Goal: Information Seeking & Learning: Learn about a topic

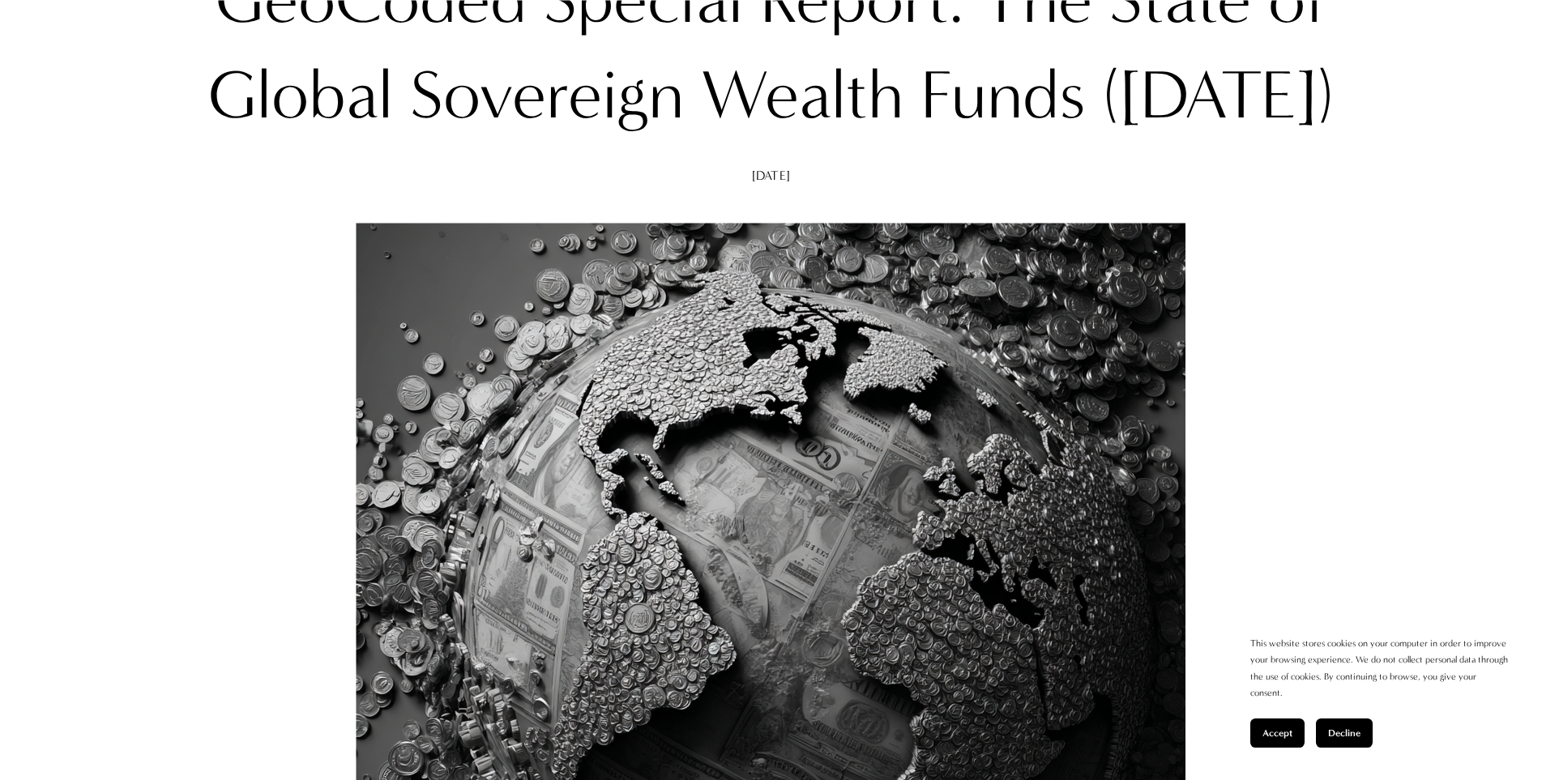
scroll to position [645, 0]
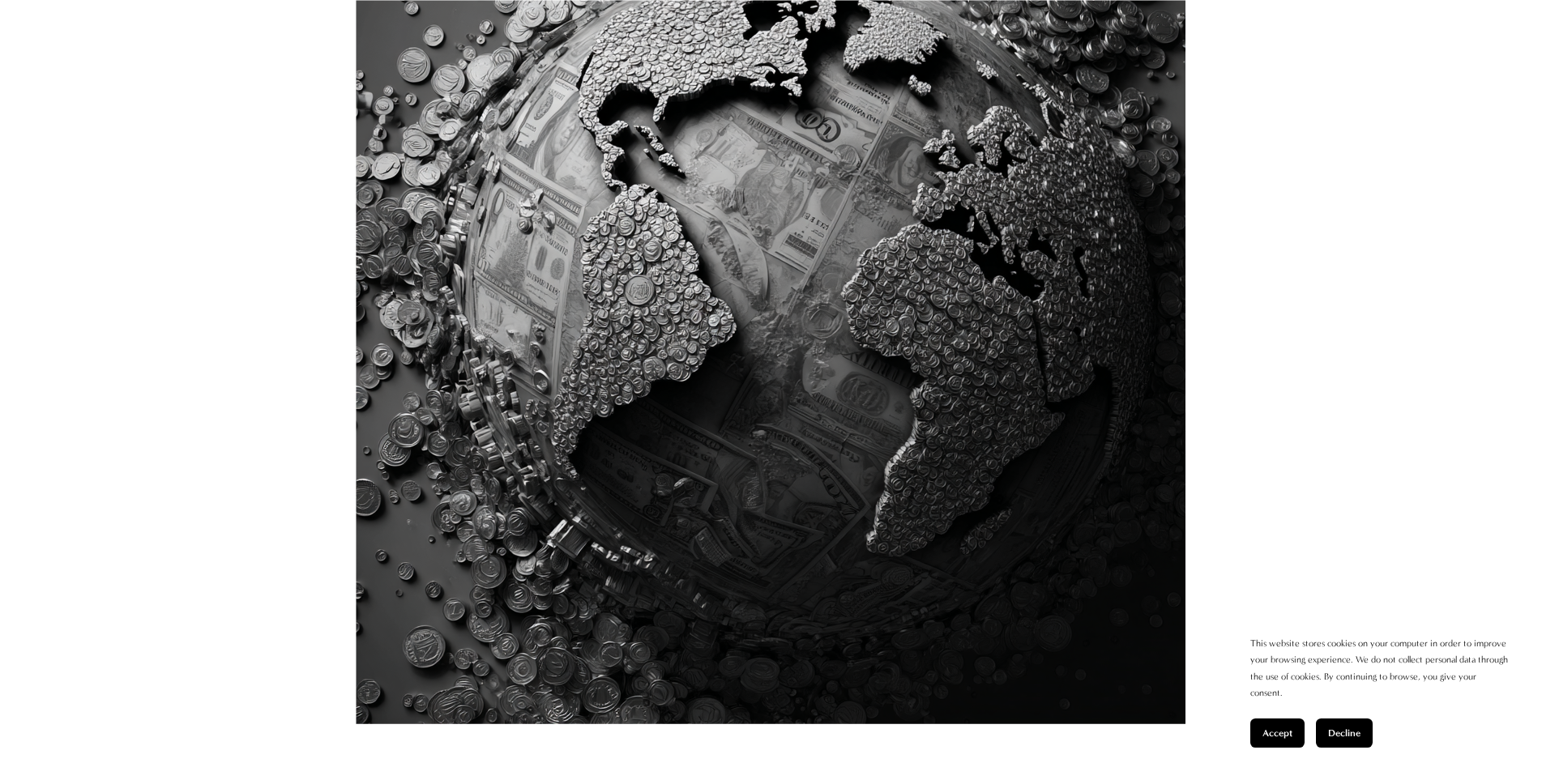
click at [1272, 735] on span "Accept" at bounding box center [1277, 733] width 30 height 11
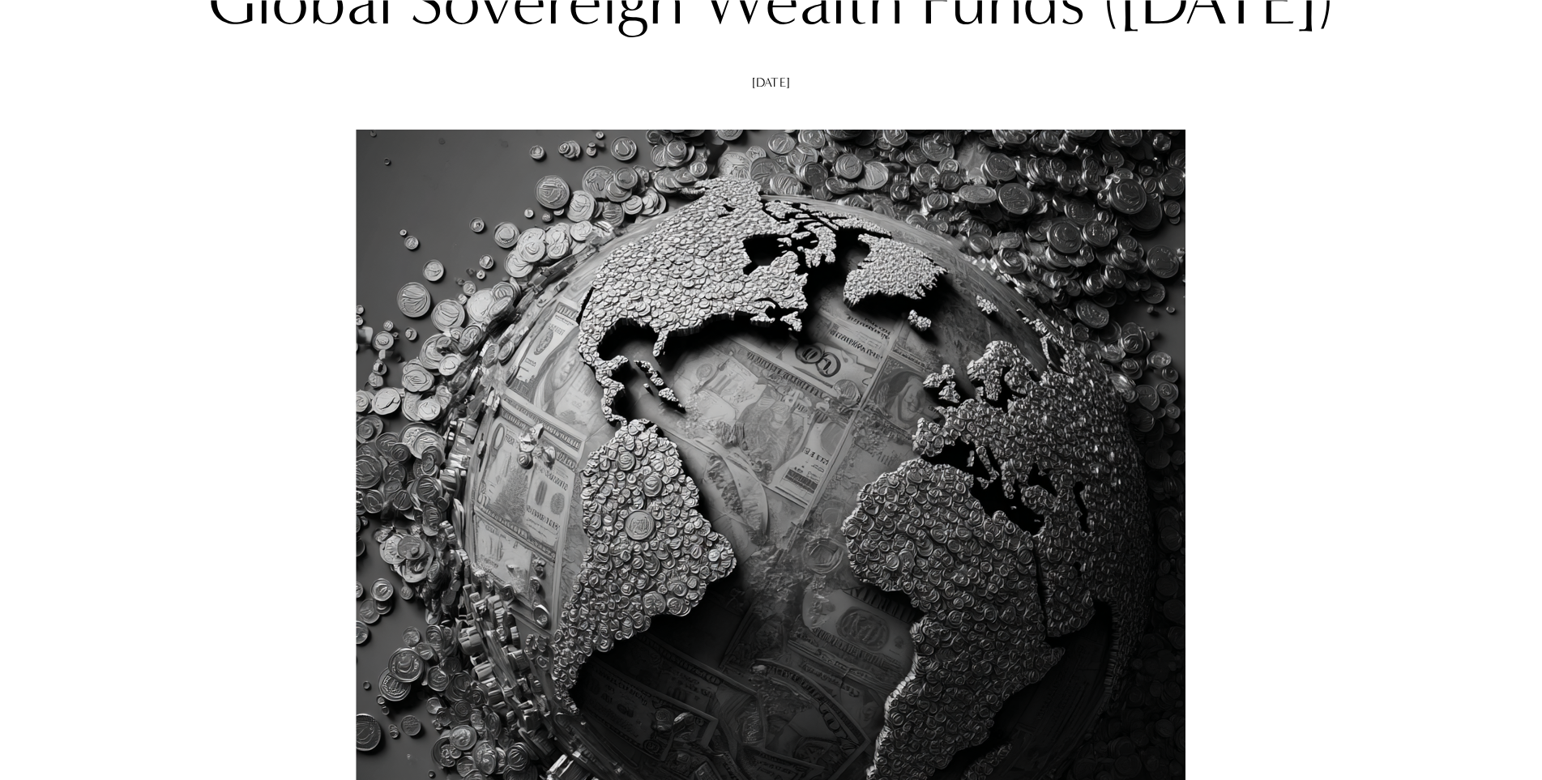
scroll to position [0, 0]
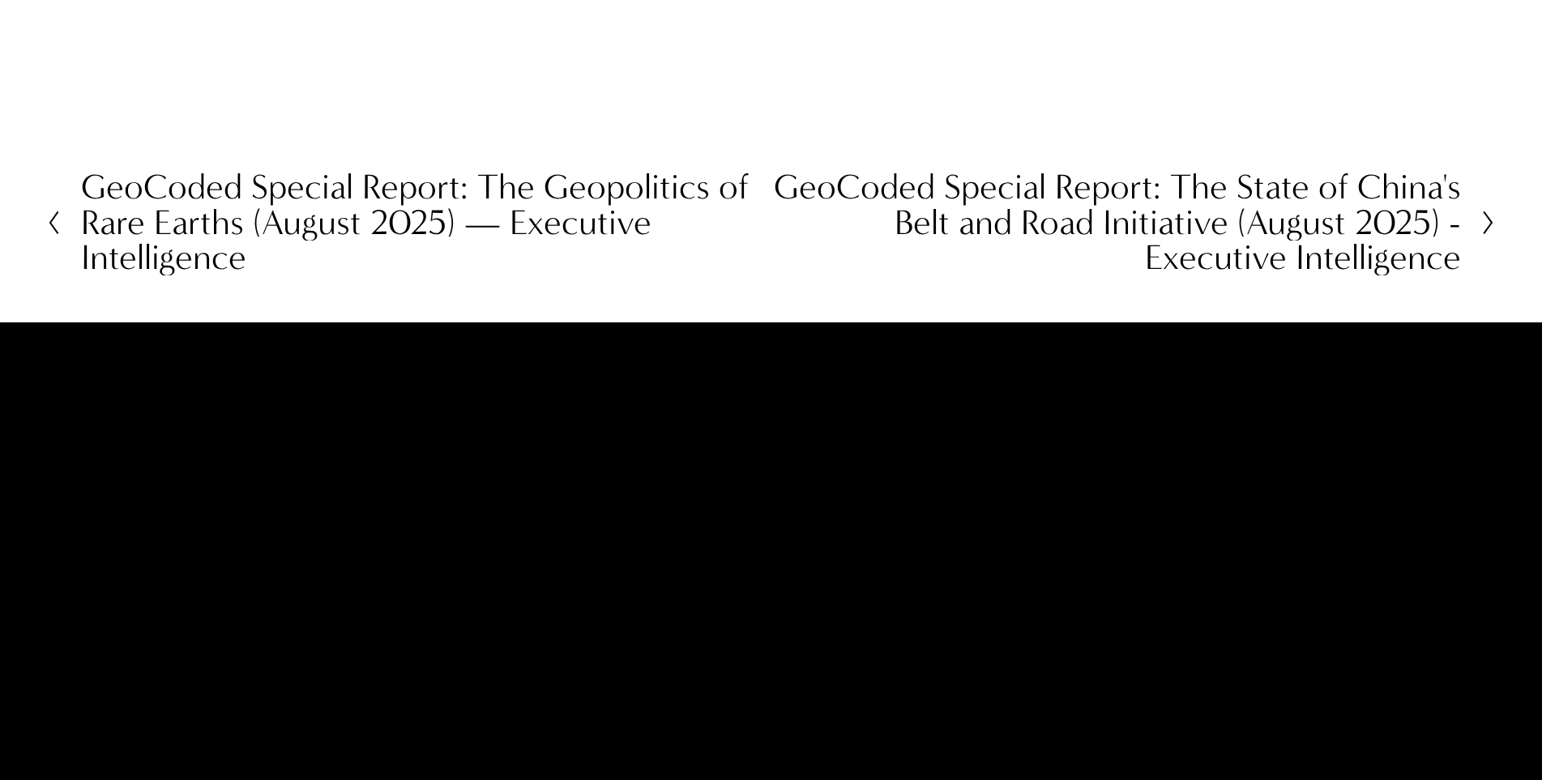
scroll to position [7392, 0]
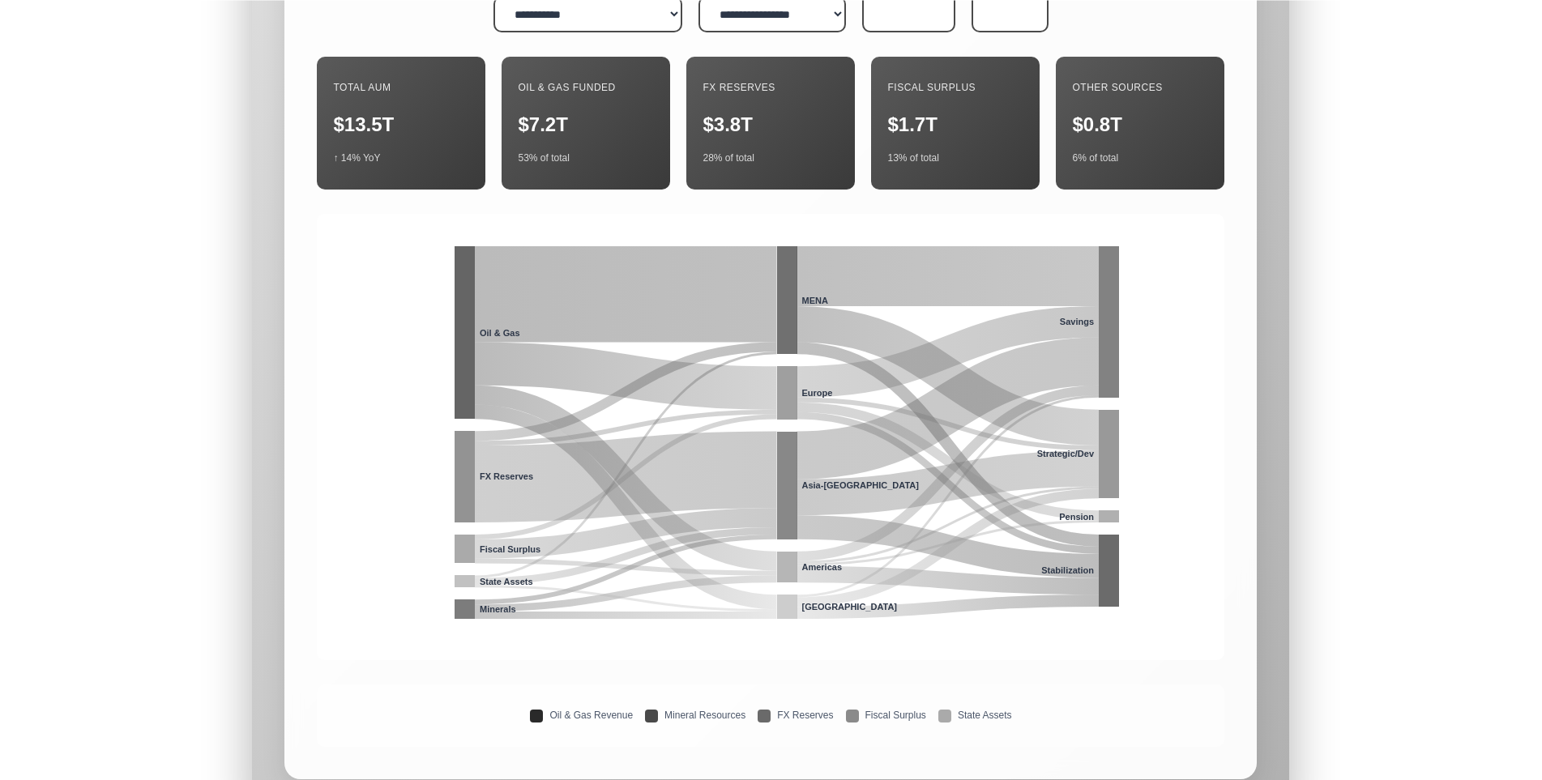
scroll to position [4820, 0]
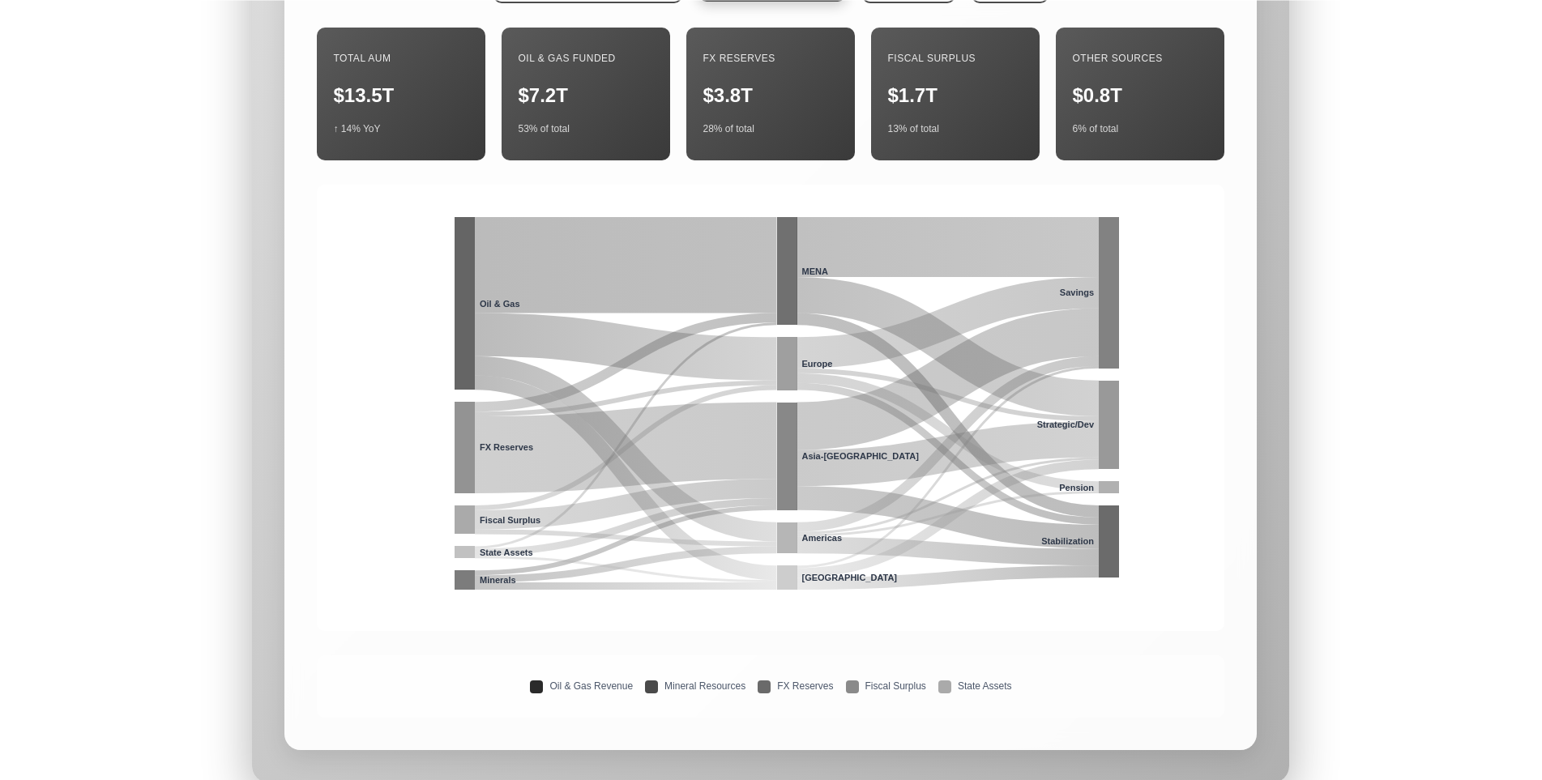
click at [642, 156] on div "Oil & Gas Funded $7.2T 53% of total" at bounding box center [585, 89] width 169 height 133
click at [335, 106] on div "$13.5T" at bounding box center [401, 91] width 136 height 30
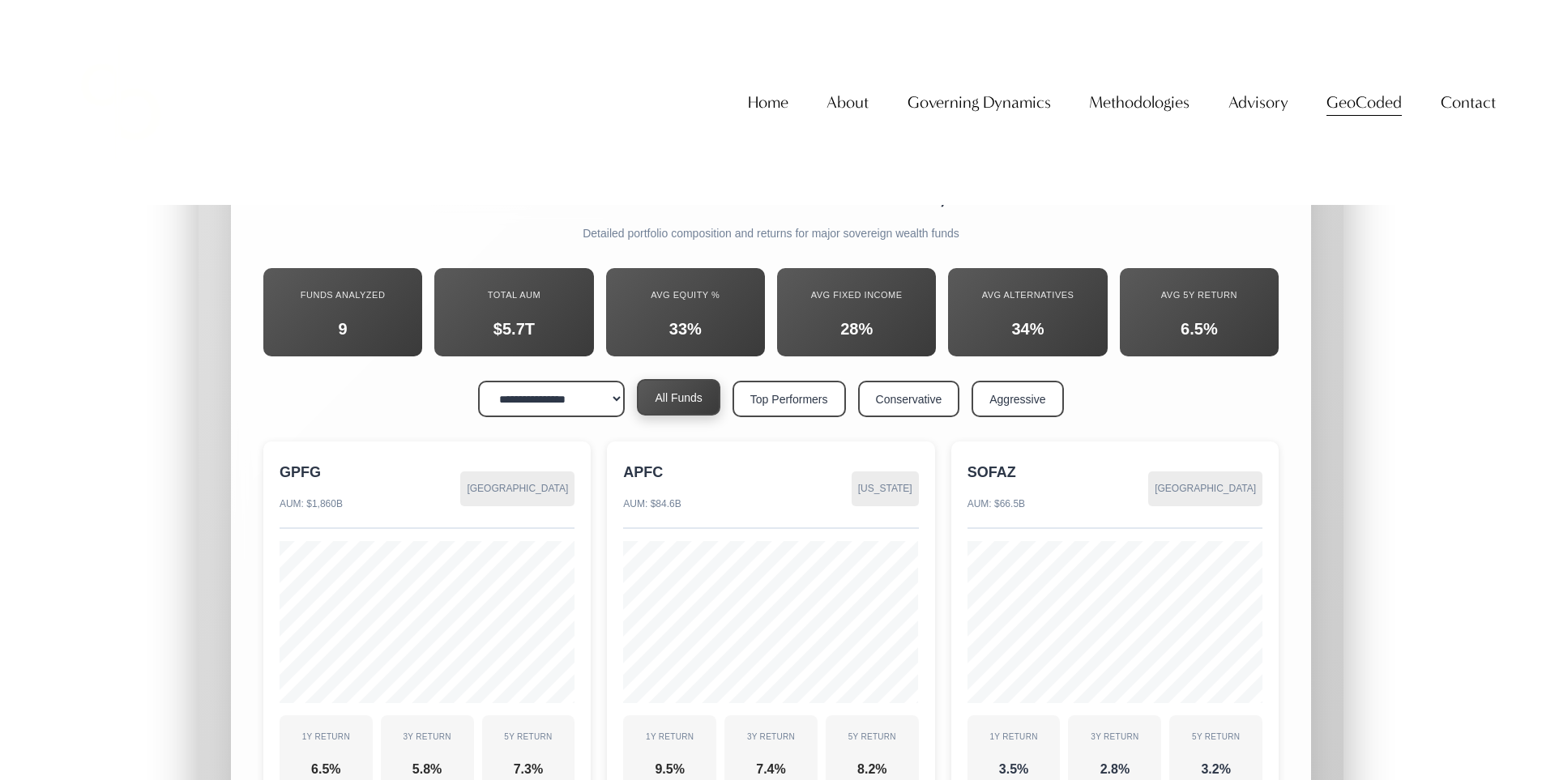
scroll to position [18841, 0]
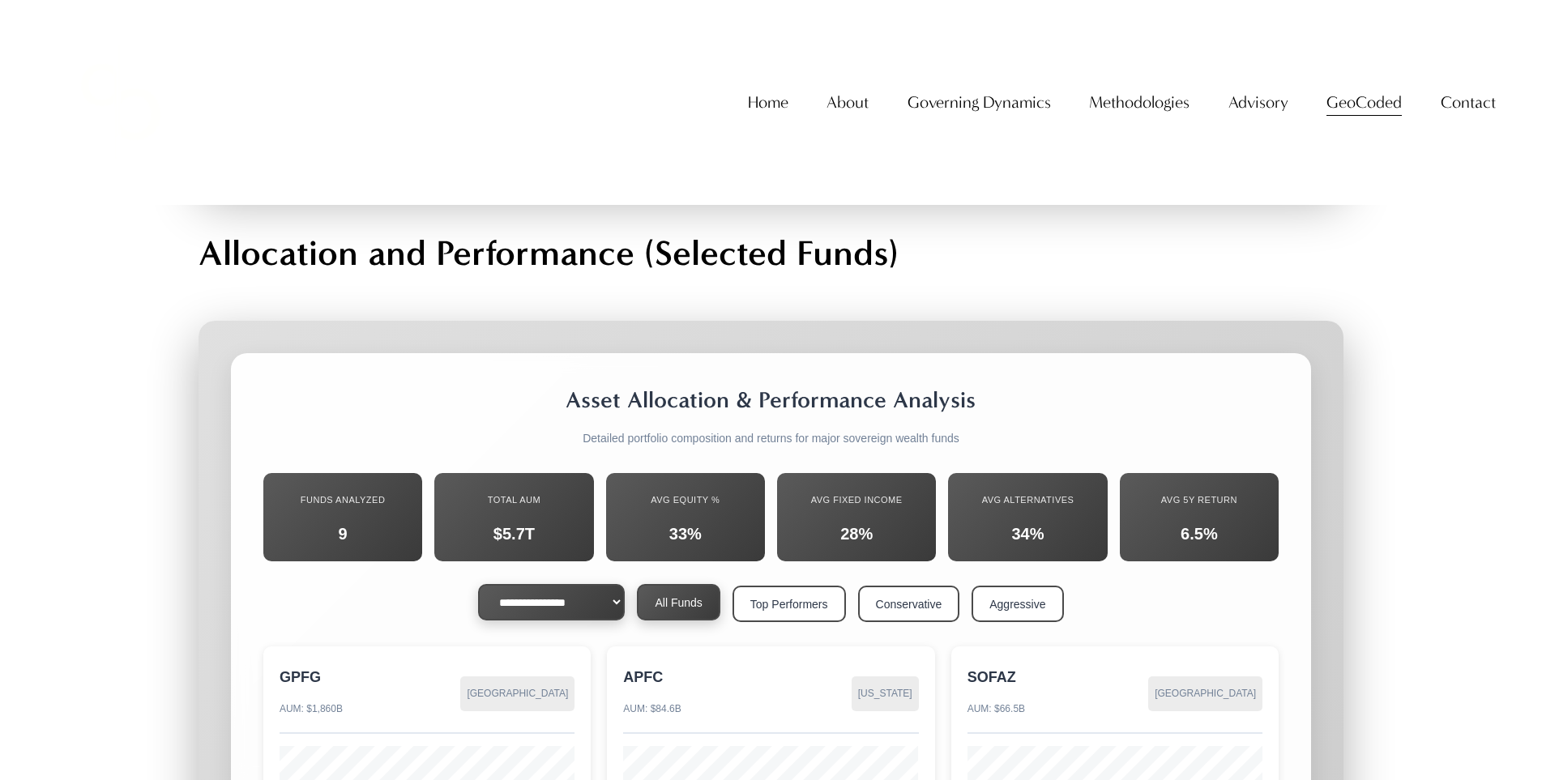
click at [558, 584] on select "**********" at bounding box center [551, 602] width 147 height 36
click at [482, 584] on select "**********" at bounding box center [551, 602] width 147 height 36
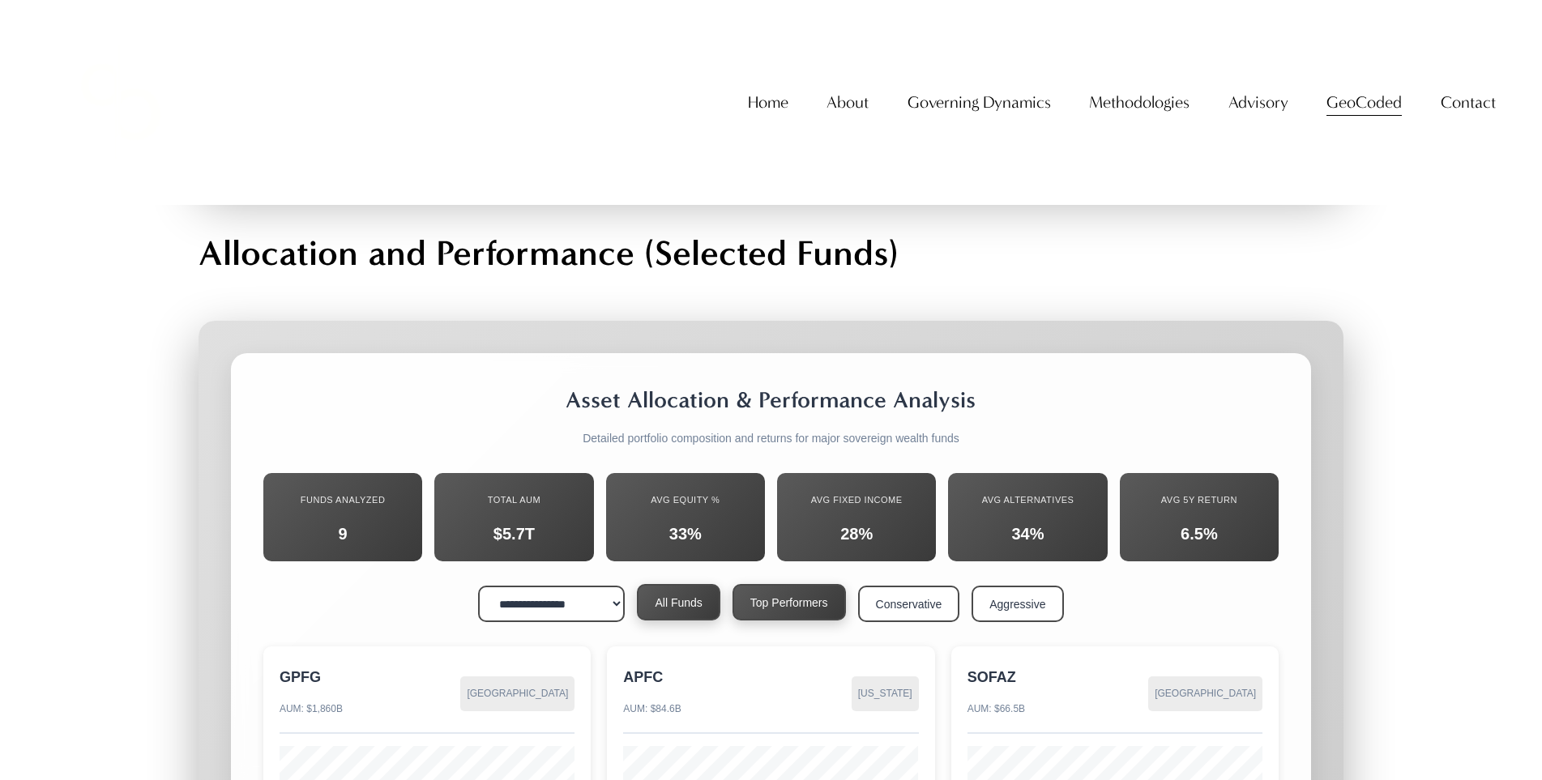
click at [800, 584] on button "Top Performers" at bounding box center [788, 602] width 113 height 36
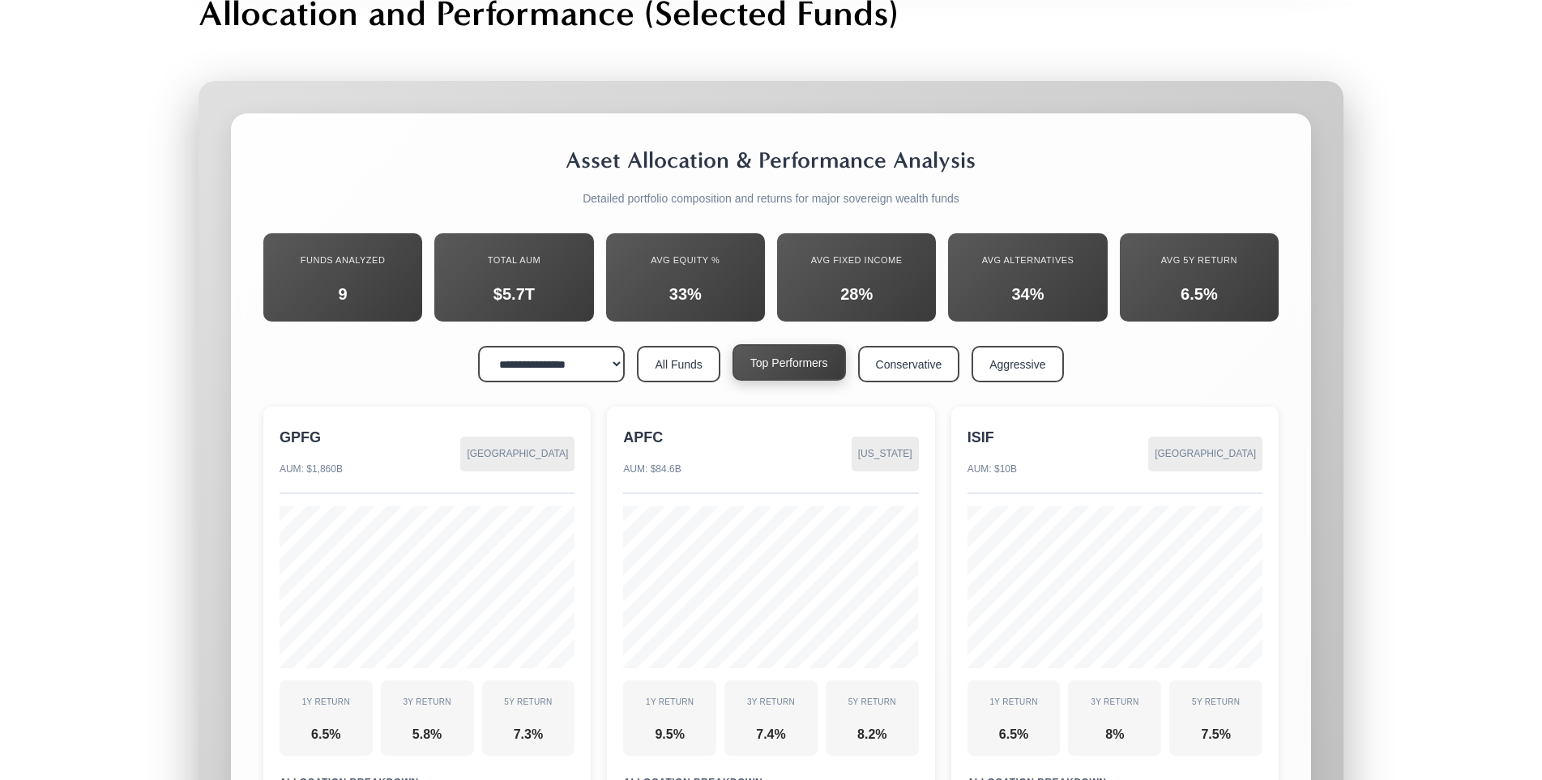
scroll to position [19084, 0]
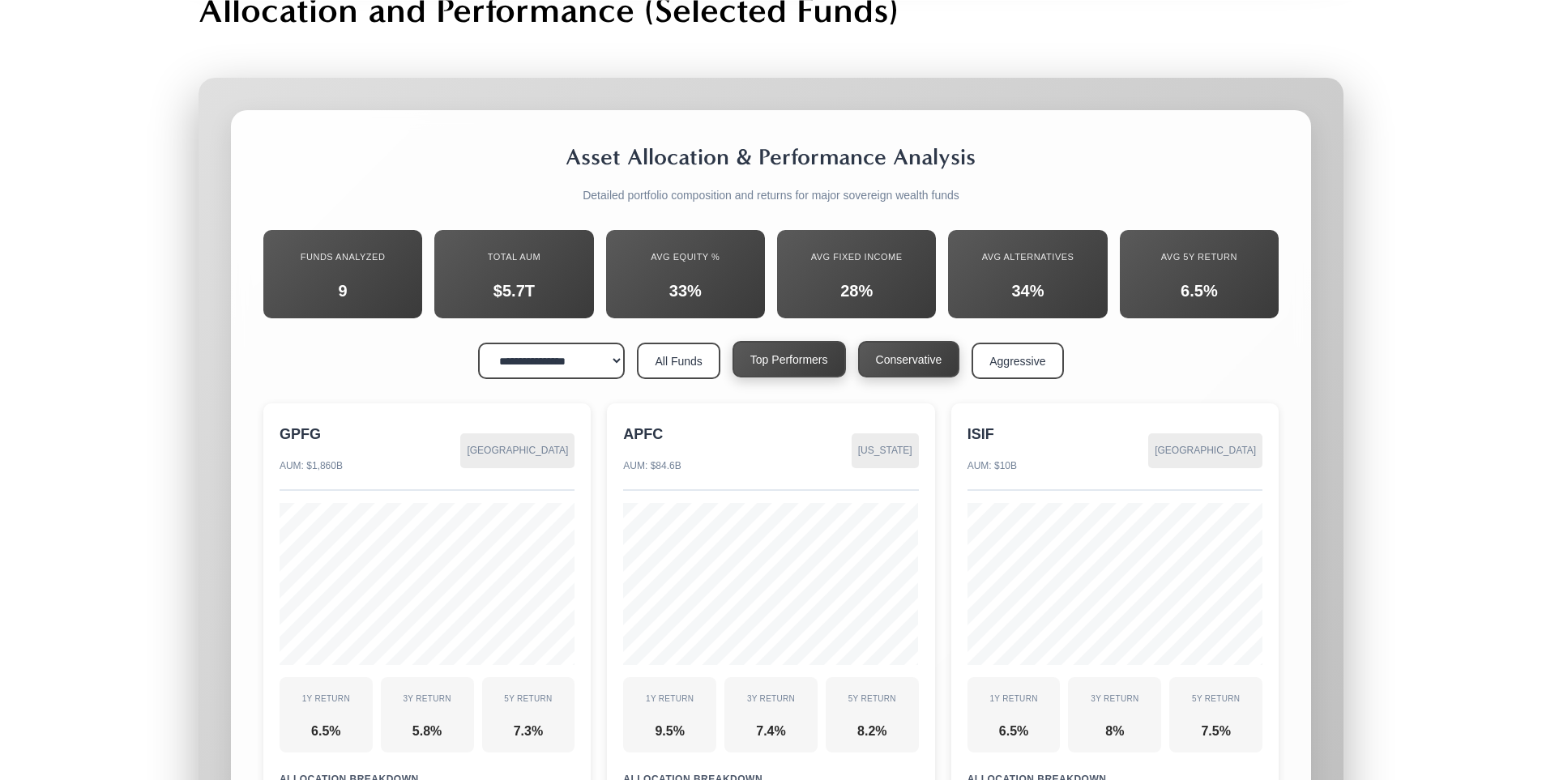
click at [916, 341] on button "Conservative" at bounding box center [909, 359] width 102 height 36
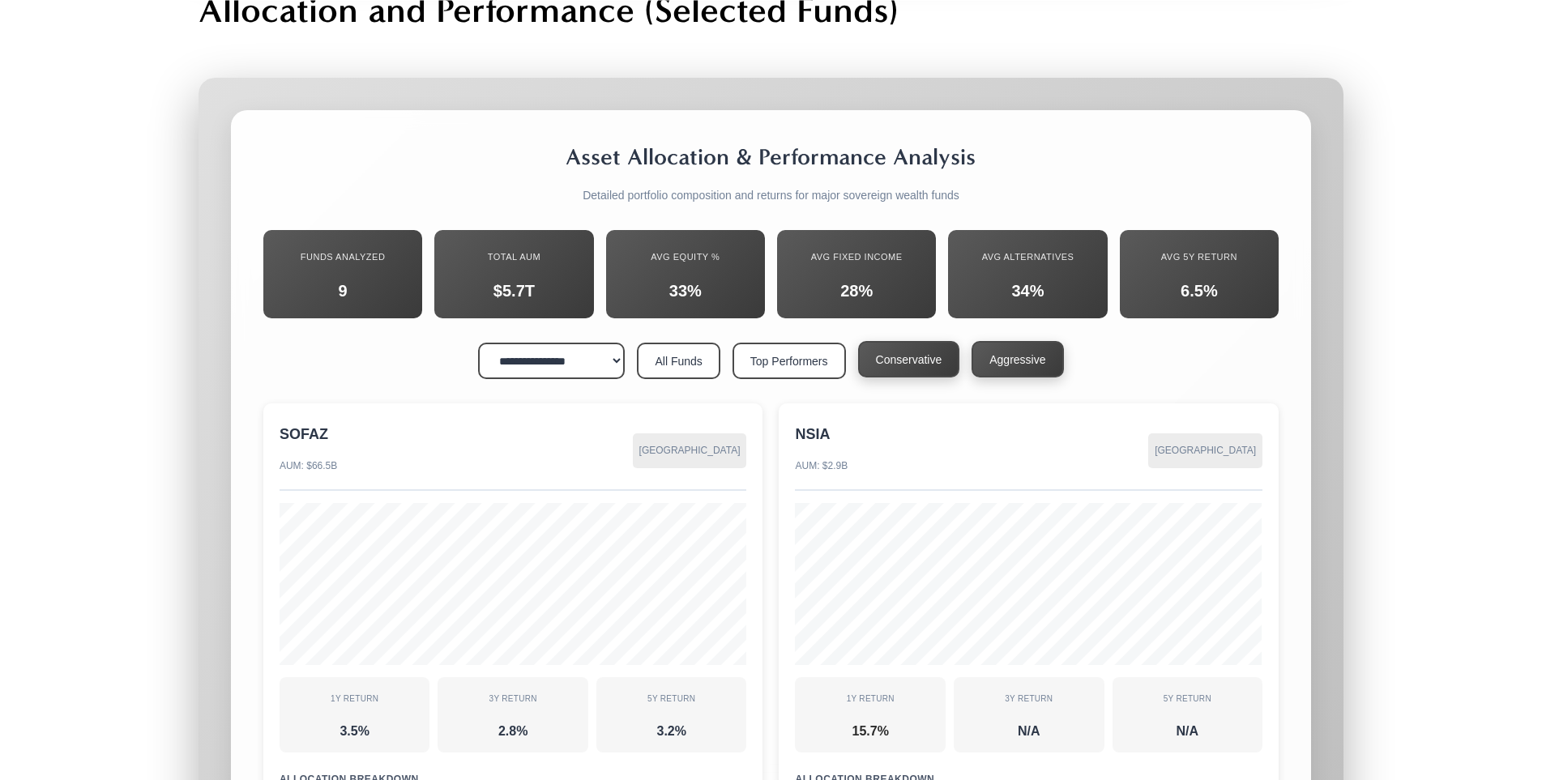
click at [1057, 341] on button "Aggressive" at bounding box center [1017, 359] width 92 height 36
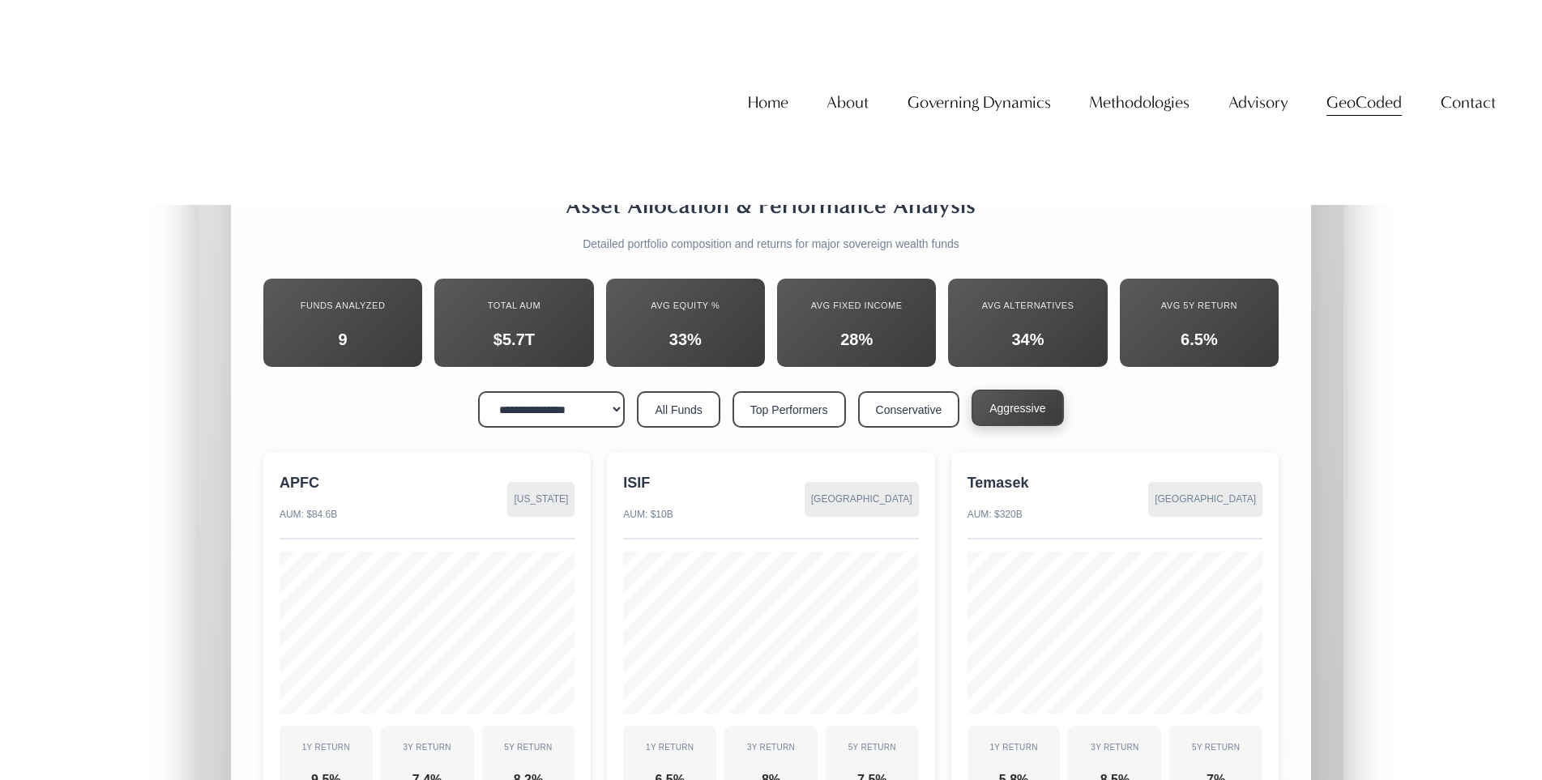
scroll to position [18760, 0]
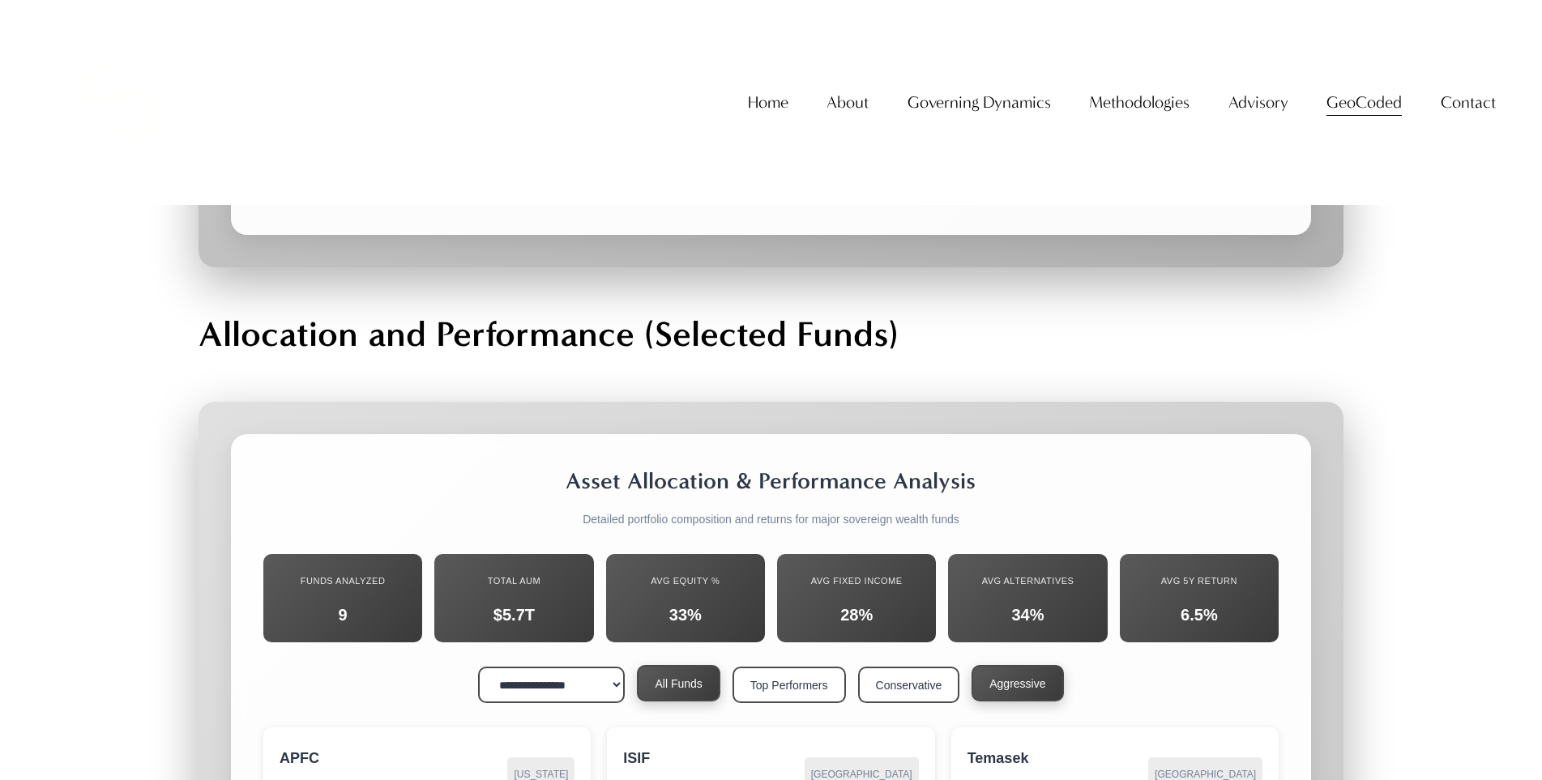
click at [686, 665] on button "All Funds" at bounding box center [678, 683] width 83 height 36
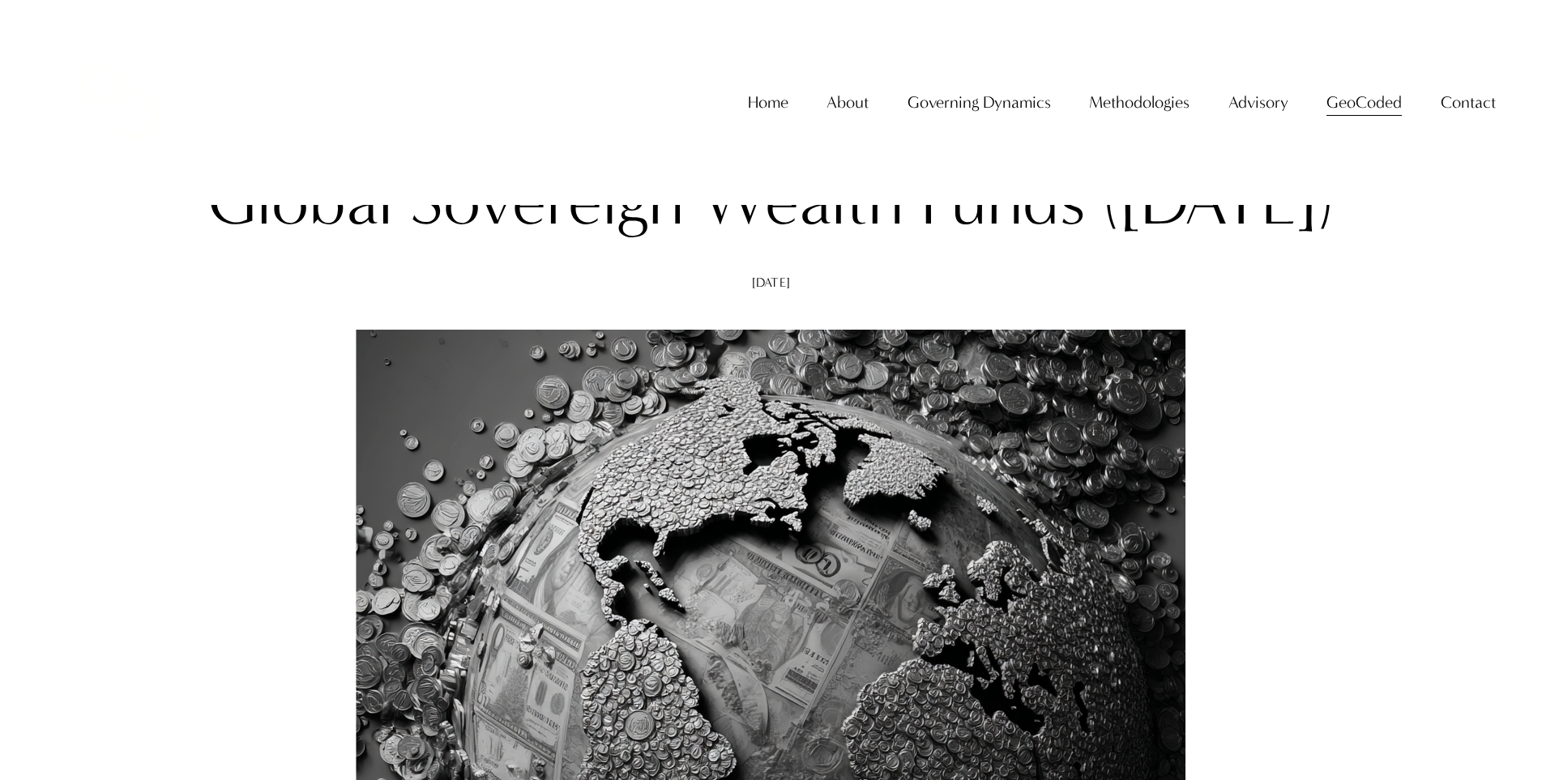
scroll to position [0, 0]
